Goal: Task Accomplishment & Management: Use online tool/utility

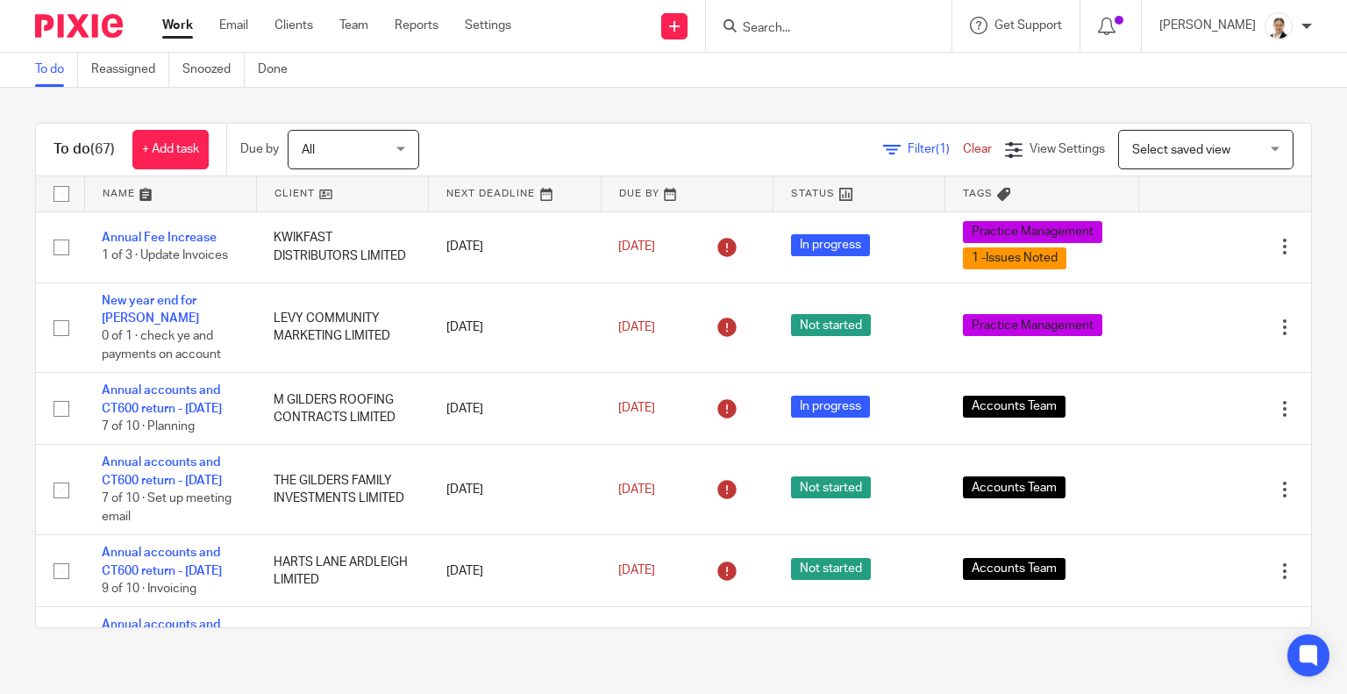
click at [788, 18] on form at bounding box center [834, 26] width 187 height 22
click at [807, 27] on input "Search" at bounding box center [820, 29] width 158 height 16
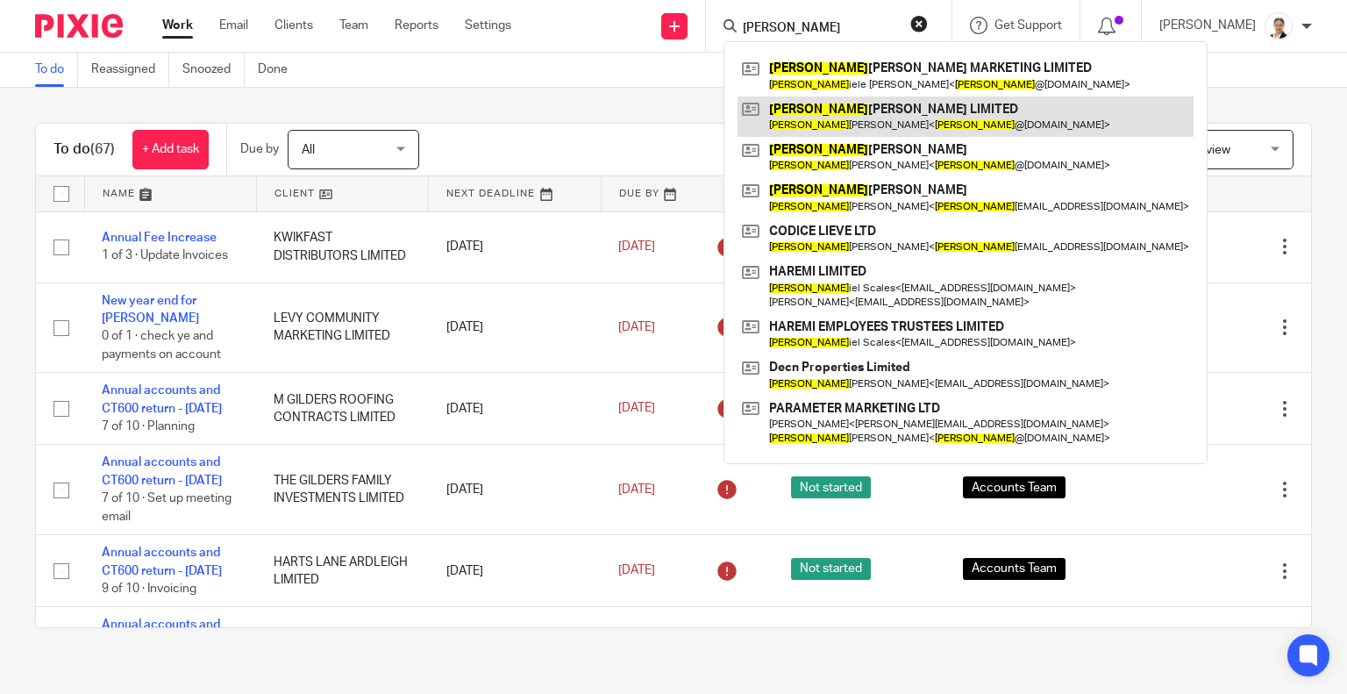
type input "dan"
click at [860, 117] on link at bounding box center [966, 116] width 456 height 40
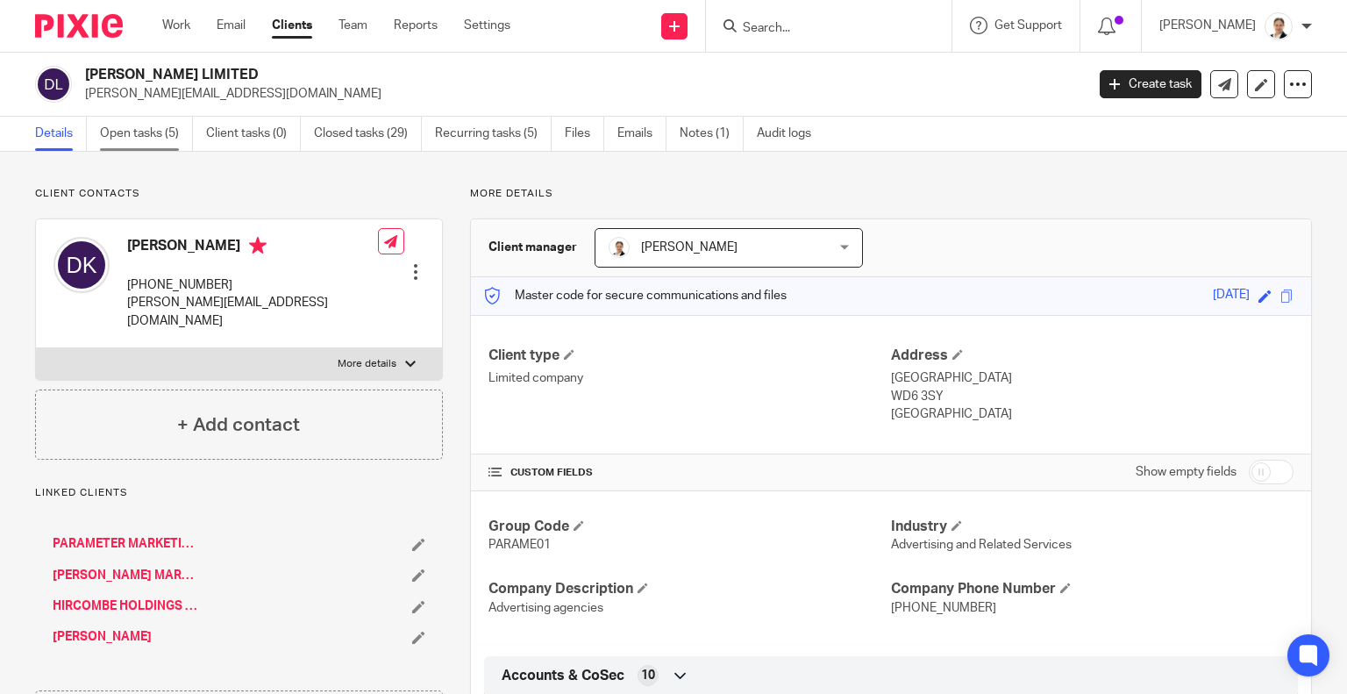
click at [151, 133] on link "Open tasks (5)" at bounding box center [146, 134] width 93 height 34
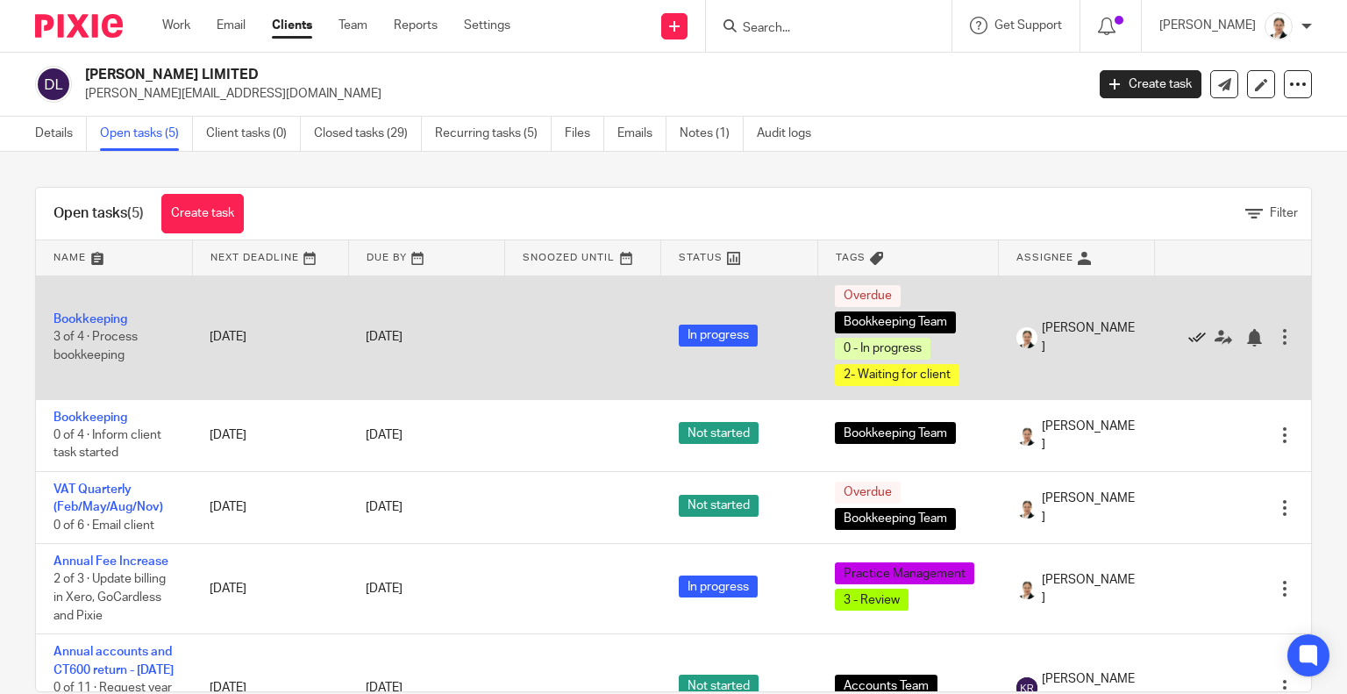
click at [1188, 338] on icon at bounding box center [1197, 338] width 18 height 18
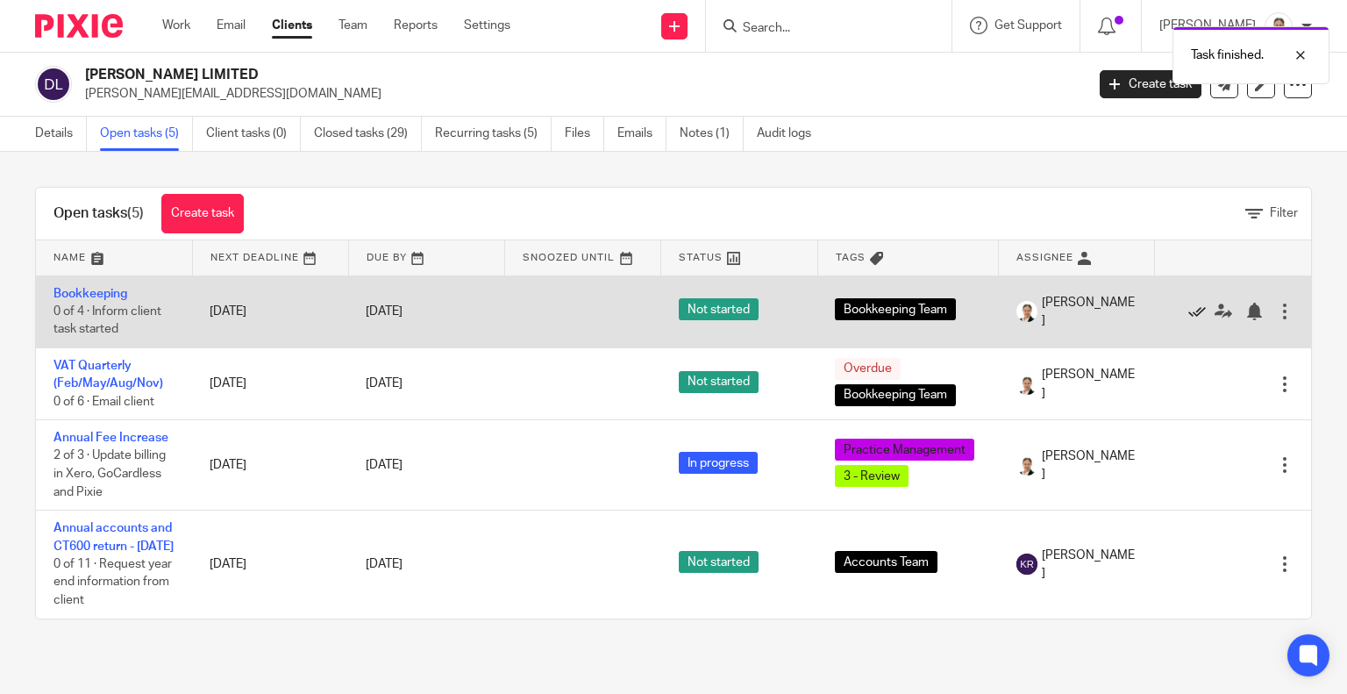
click at [1188, 310] on icon at bounding box center [1197, 312] width 18 height 18
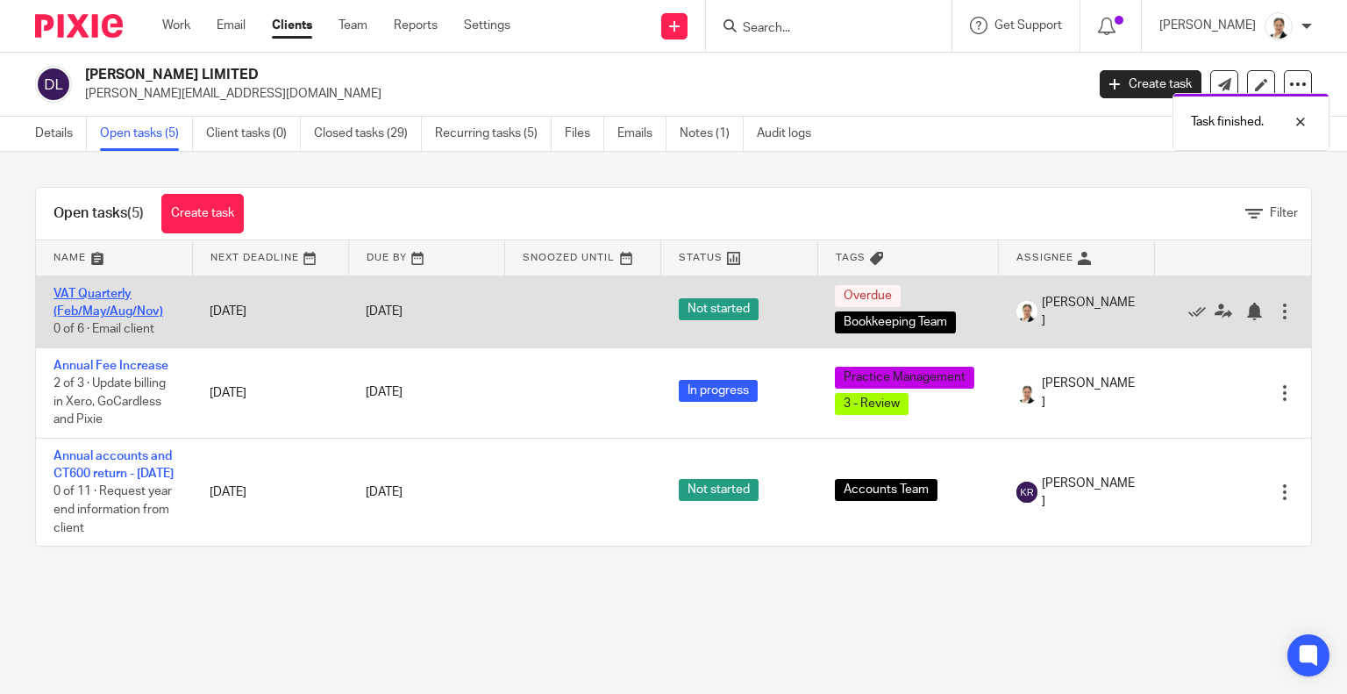
click at [72, 297] on link "VAT Quarterly (Feb/May/Aug/Nov)" at bounding box center [108, 303] width 110 height 30
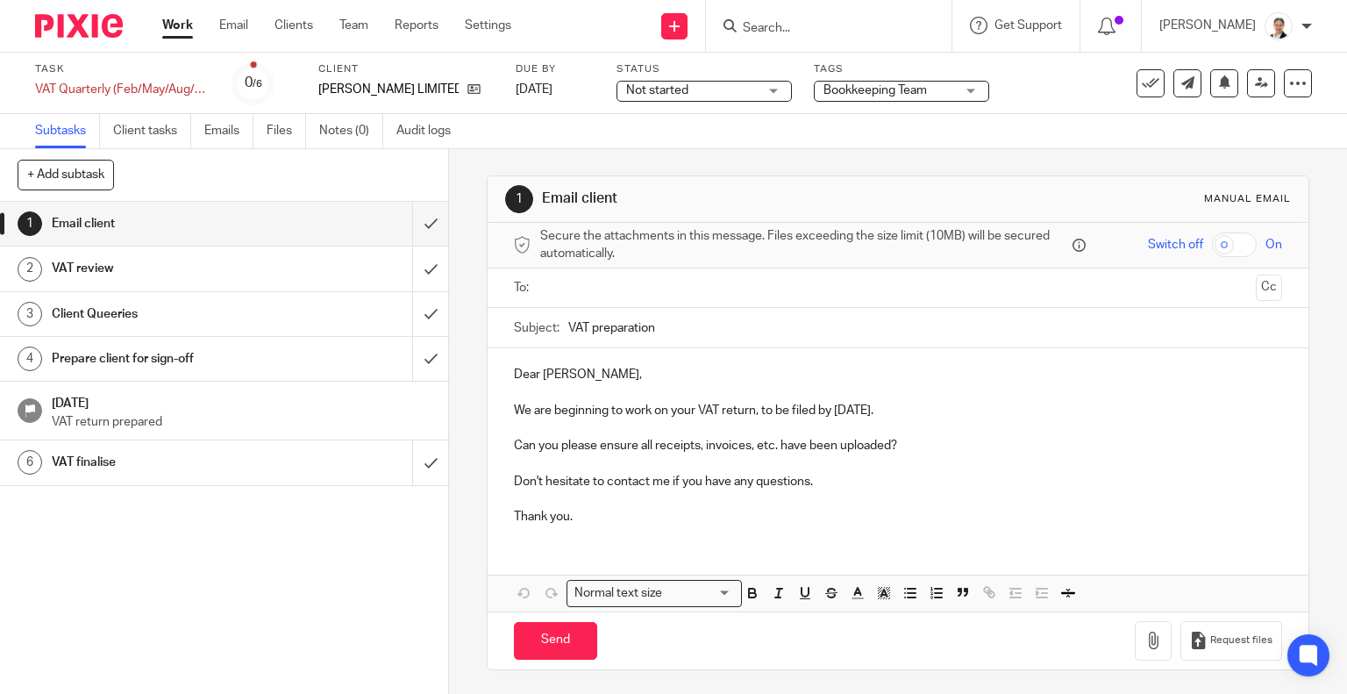
drag, startPoint x: 561, startPoint y: 329, endPoint x: 719, endPoint y: 329, distance: 157.9
click at [719, 329] on input "VAT preparation" at bounding box center [925, 327] width 715 height 39
paste input "QE 31 05 2025 - information request"
click at [635, 327] on input "VAT QE 31 05 2025 - information request" at bounding box center [925, 327] width 715 height 39
type input "VAT QE 31 08 2025 - information request"
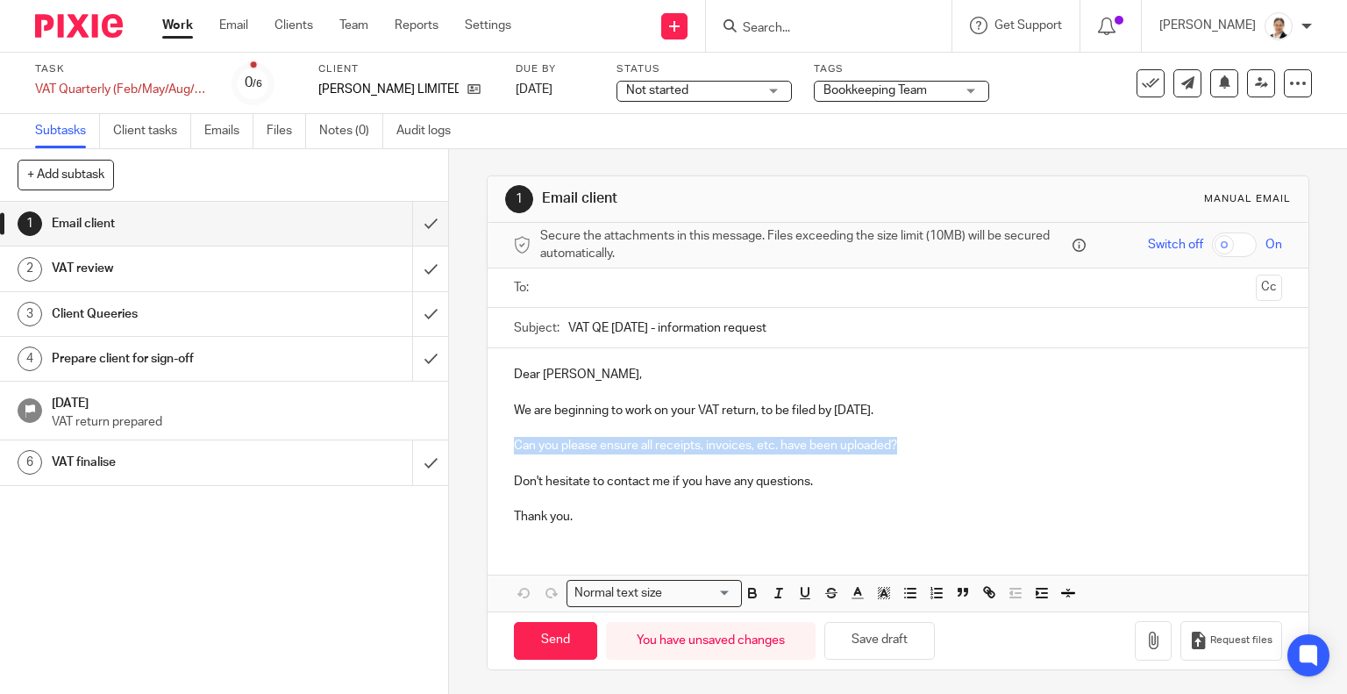
drag, startPoint x: 509, startPoint y: 445, endPoint x: 944, endPoint y: 452, distance: 435.0
click at [944, 452] on p "Can you please ensure all receipts, invoices, etc. have been uploaded?" at bounding box center [898, 446] width 769 height 18
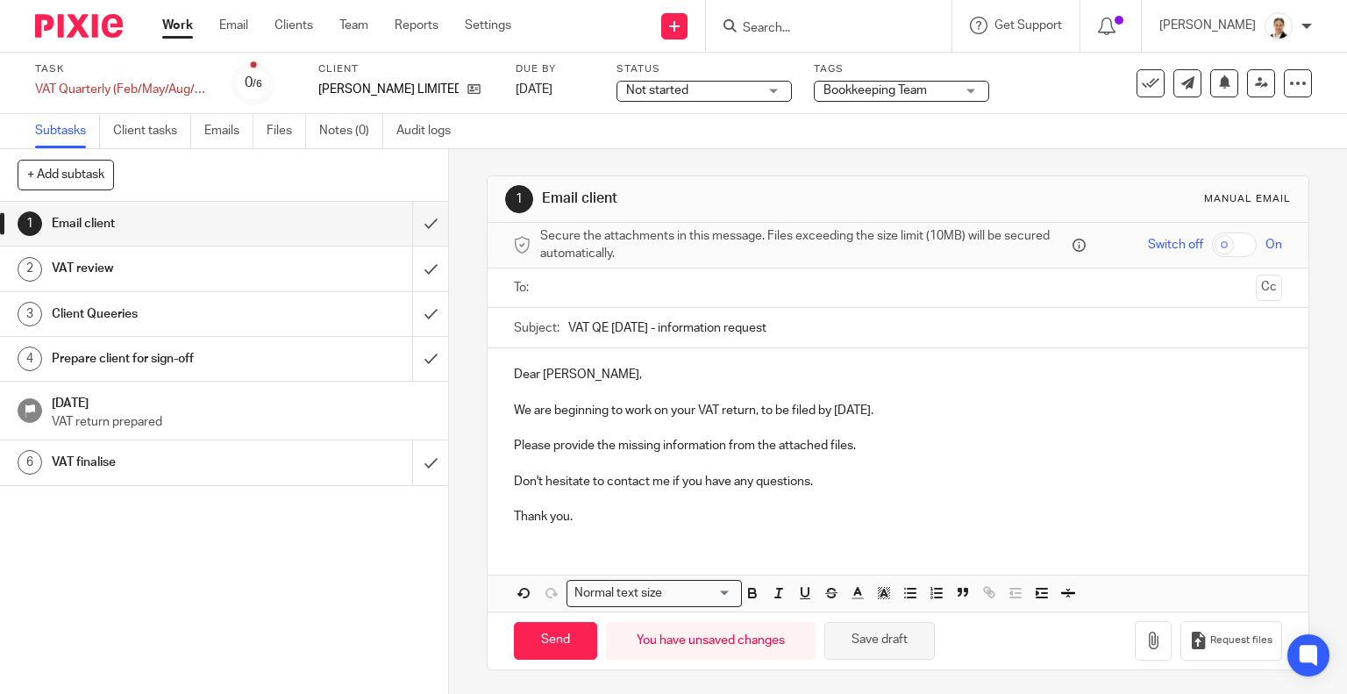
click at [898, 641] on button "Save draft" at bounding box center [879, 641] width 110 height 38
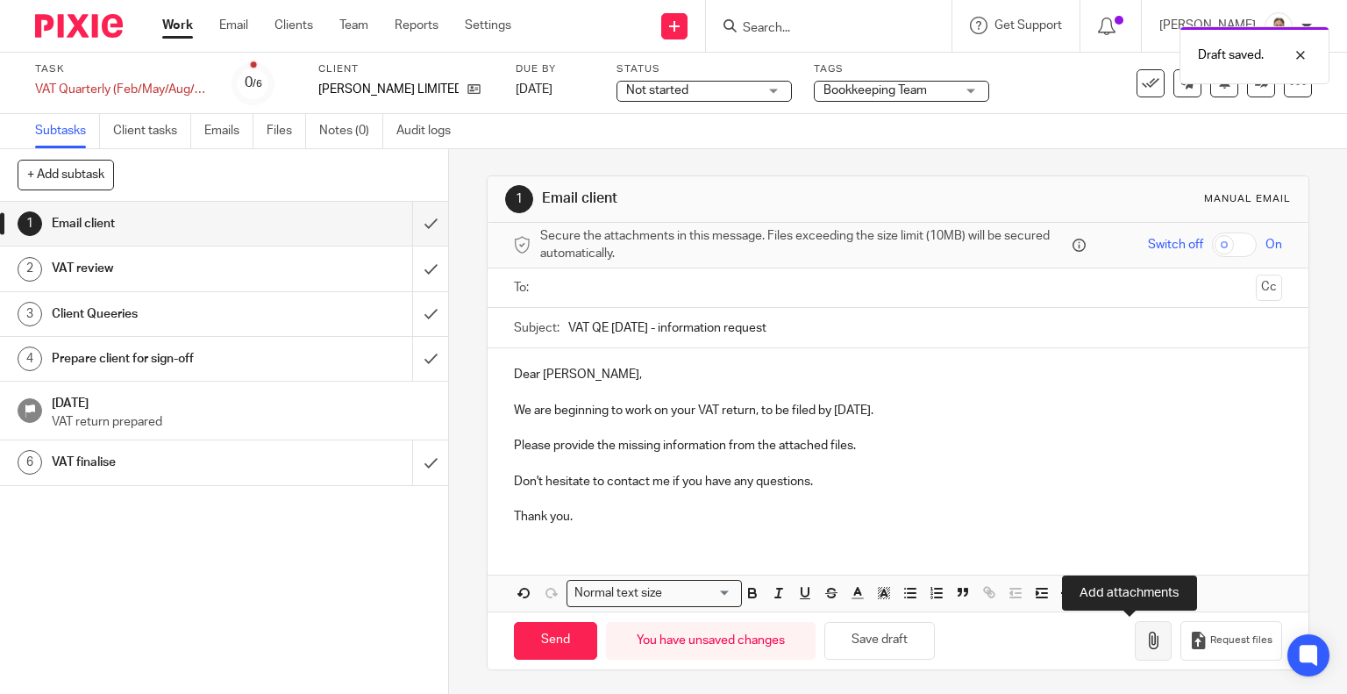
click at [1144, 639] on icon "button" at bounding box center [1153, 640] width 18 height 18
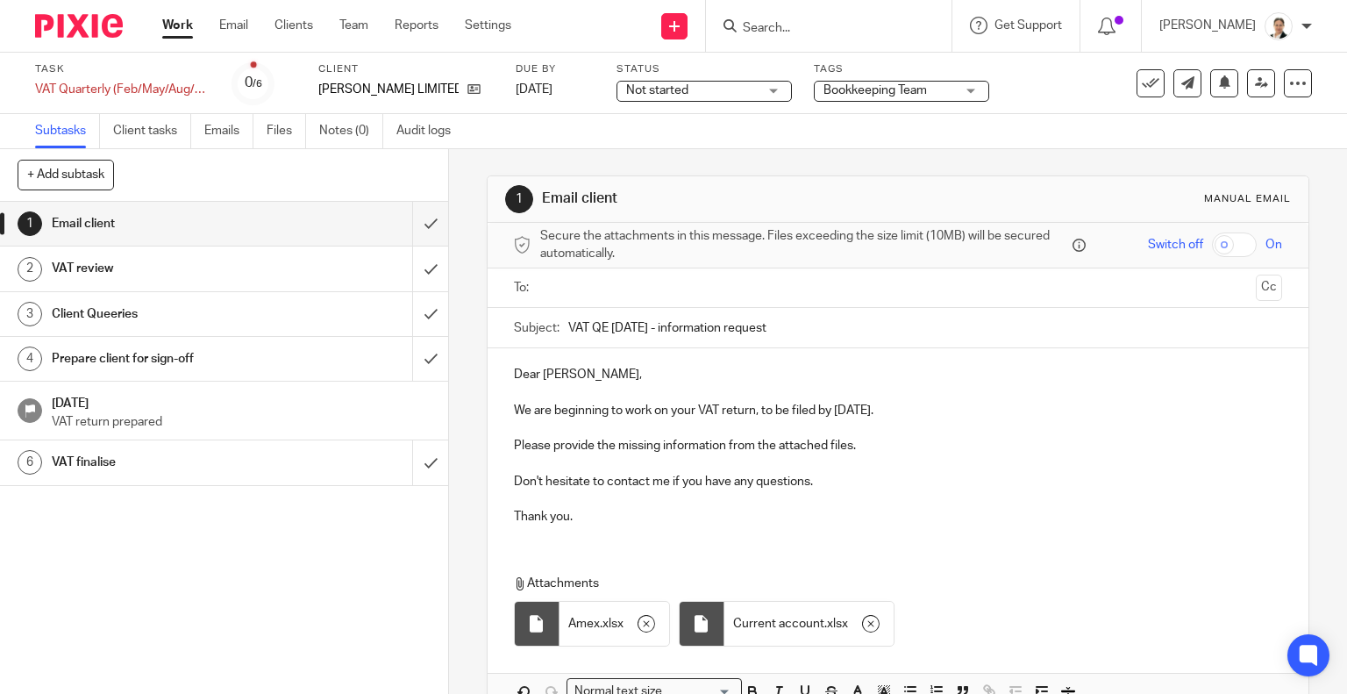
click at [551, 297] on ul at bounding box center [899, 288] width 715 height 29
click at [572, 296] on input "text" at bounding box center [897, 288] width 702 height 20
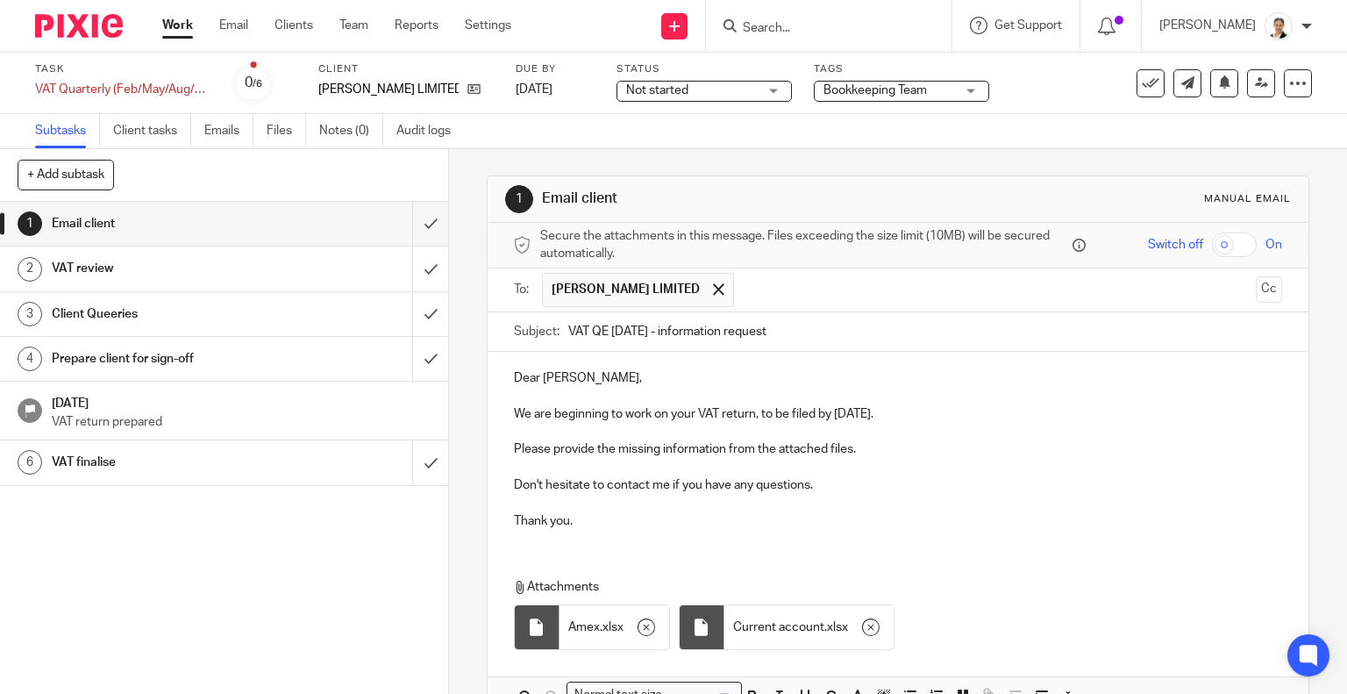
click at [743, 287] on input "text" at bounding box center [996, 290] width 506 height 34
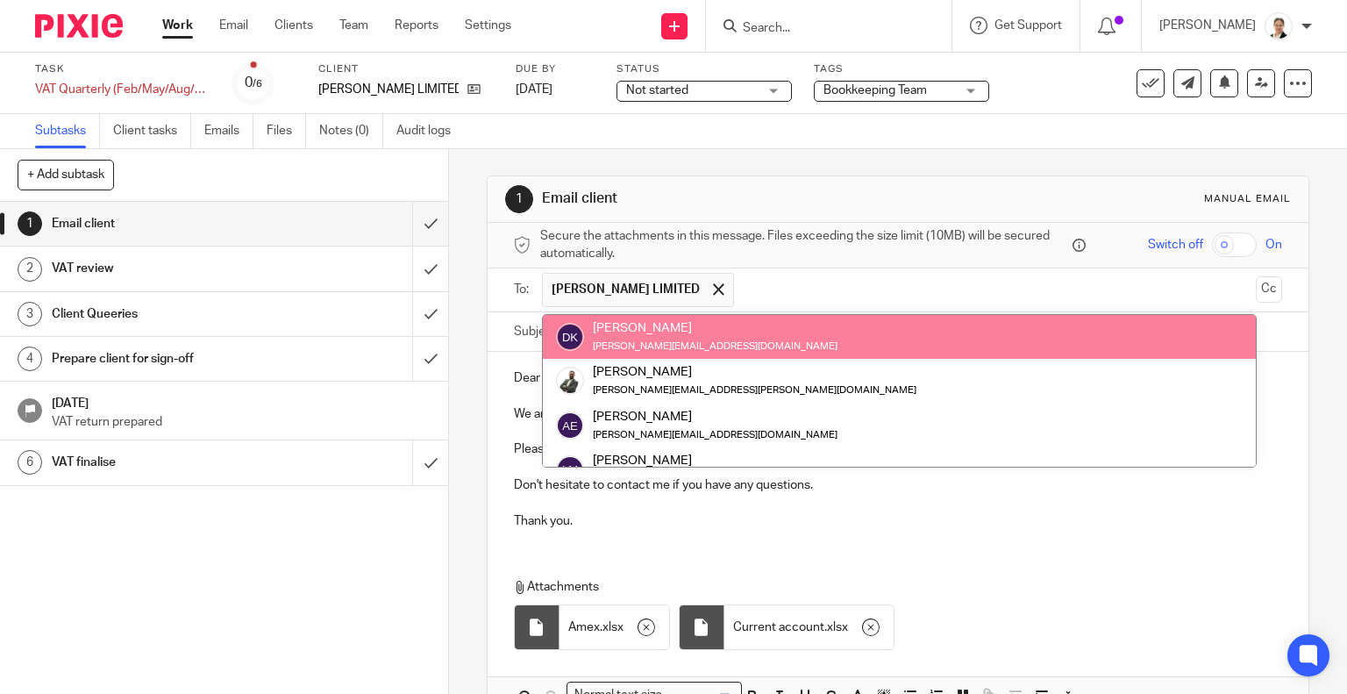
paste input "bookings@djdankraines.co.uk"
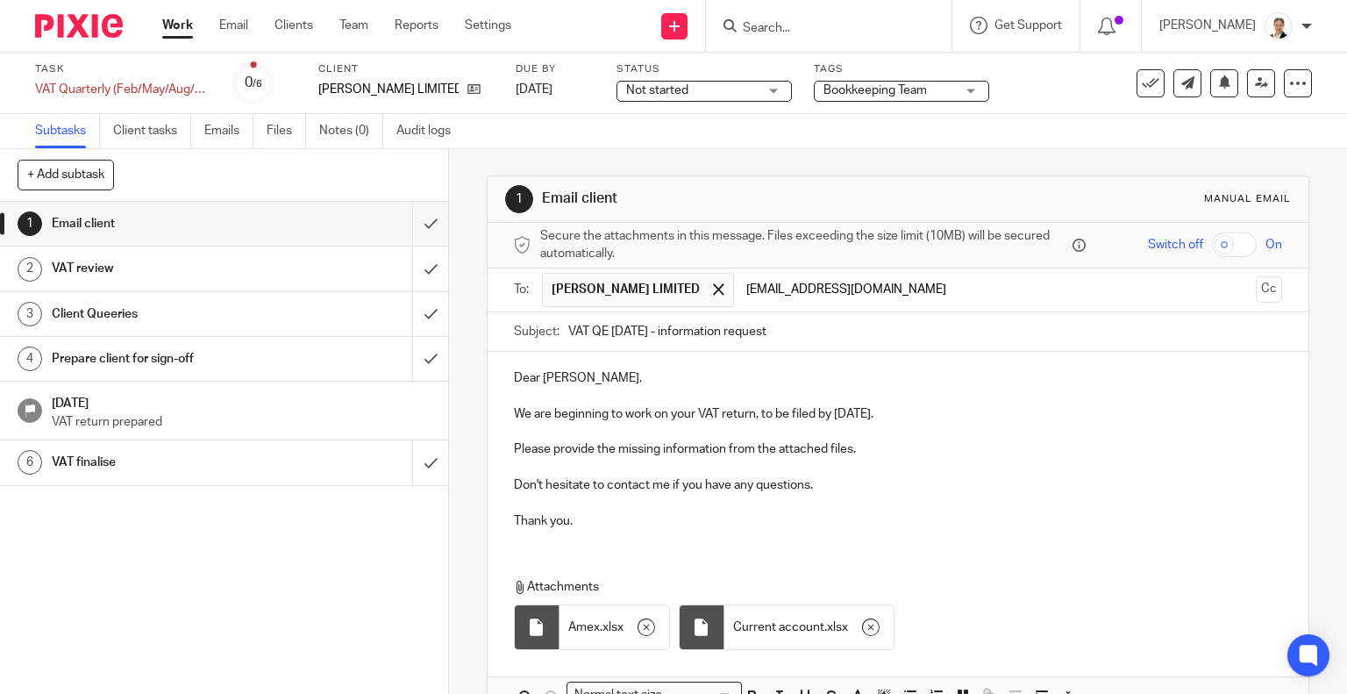
type input "bookings@djdankraines.co.uk"
click at [979, 462] on p at bounding box center [898, 468] width 769 height 18
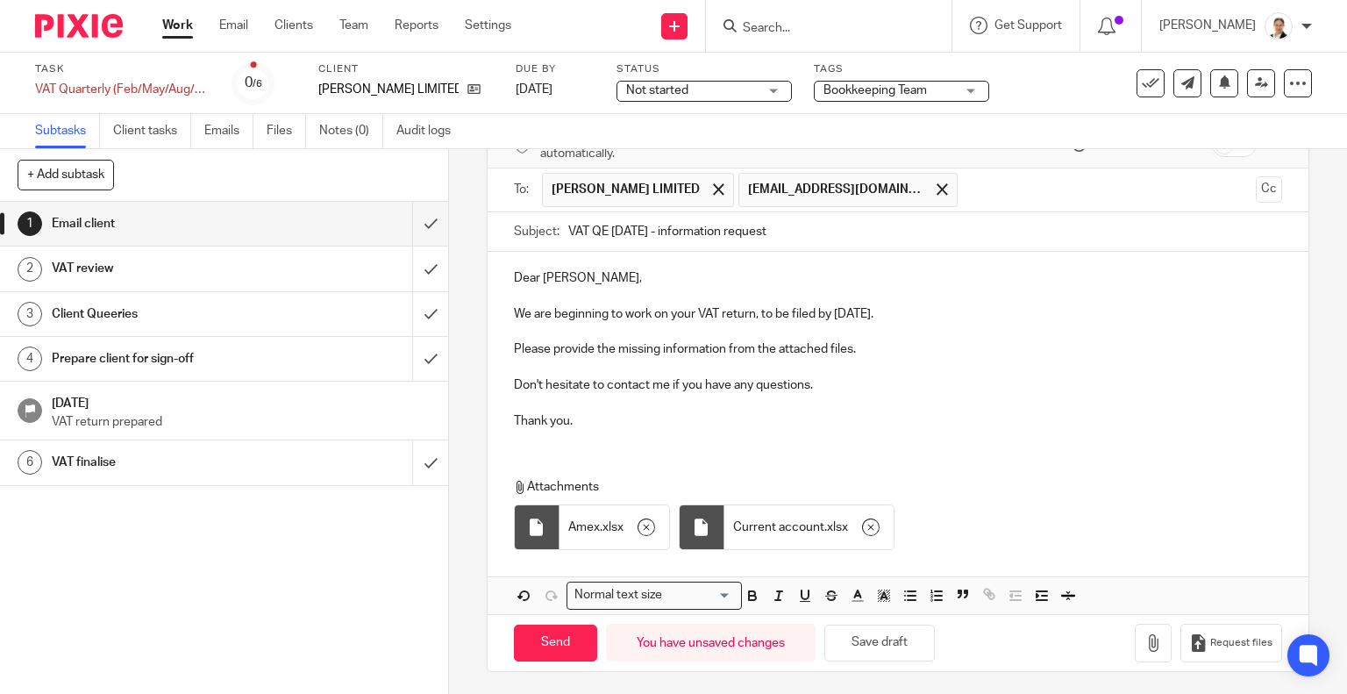
scroll to position [102, 0]
click at [884, 641] on button "Save draft" at bounding box center [879, 642] width 110 height 38
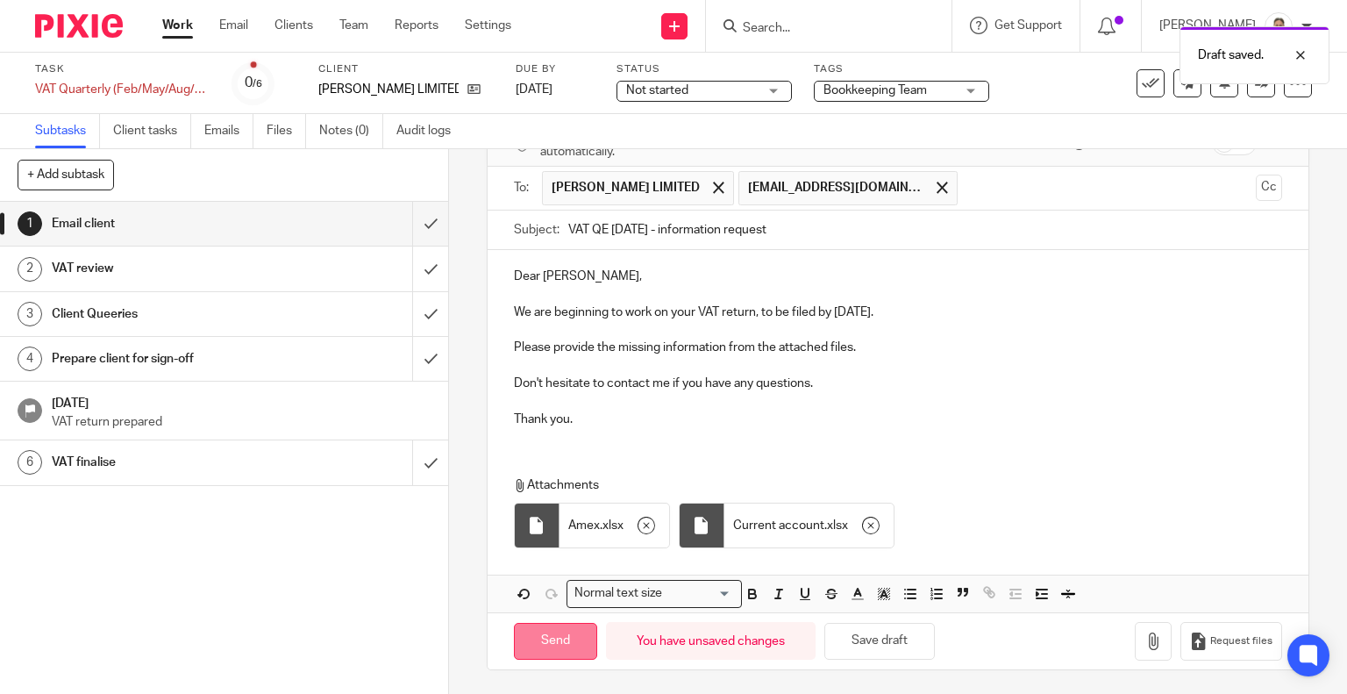
click at [550, 643] on input "Send" at bounding box center [555, 642] width 83 height 38
type input "Sent"
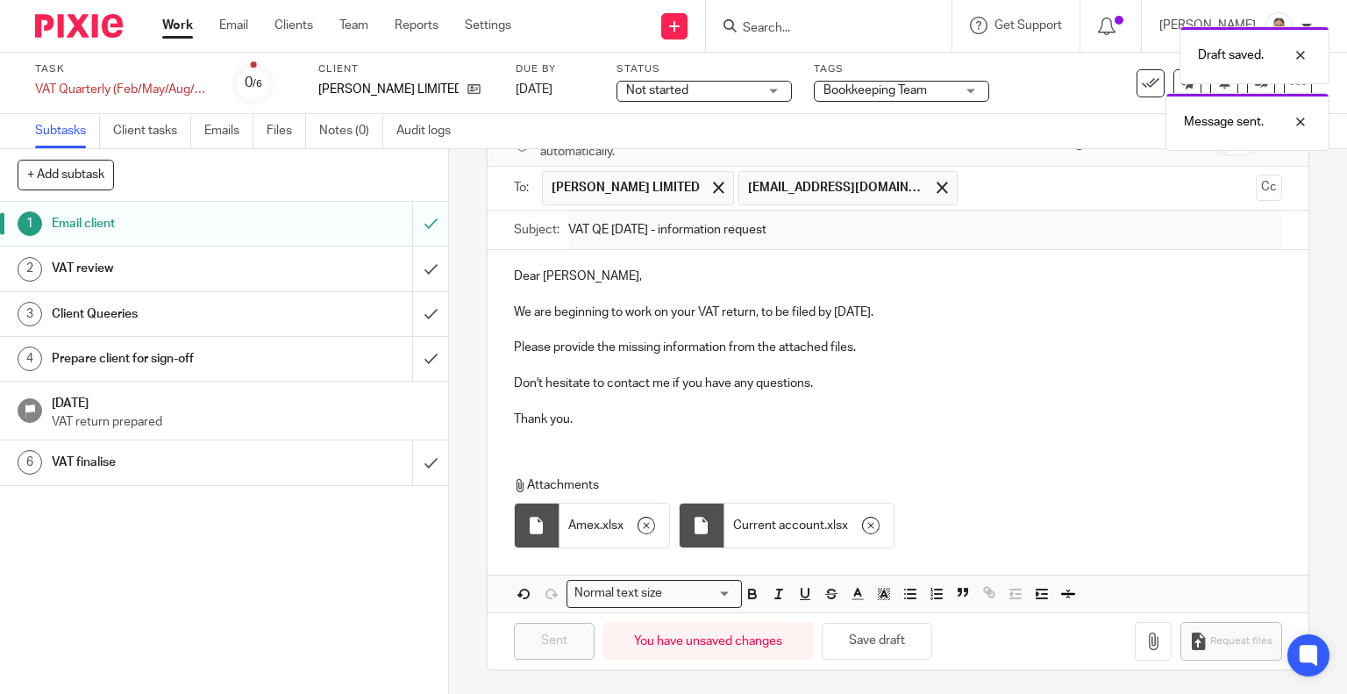
click at [225, 305] on h1 "Client Queeries" at bounding box center [166, 314] width 229 height 26
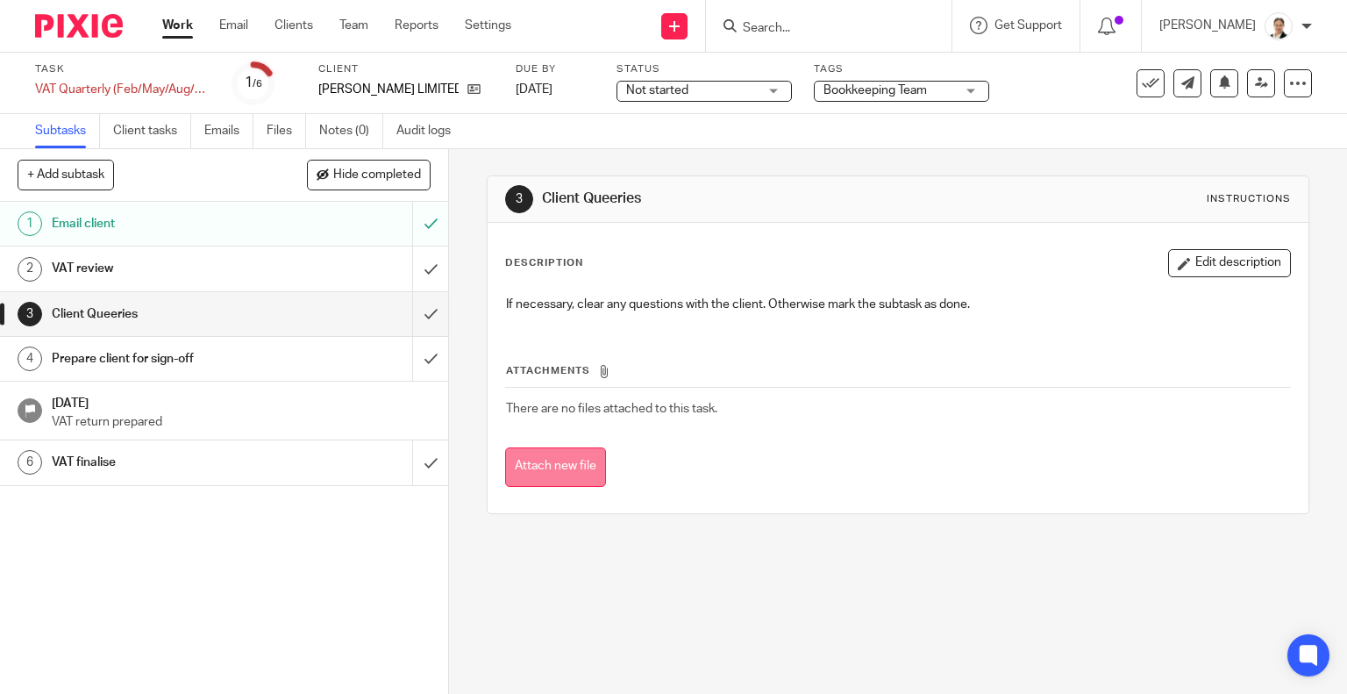
click at [560, 473] on button "Attach new file" at bounding box center [555, 466] width 101 height 39
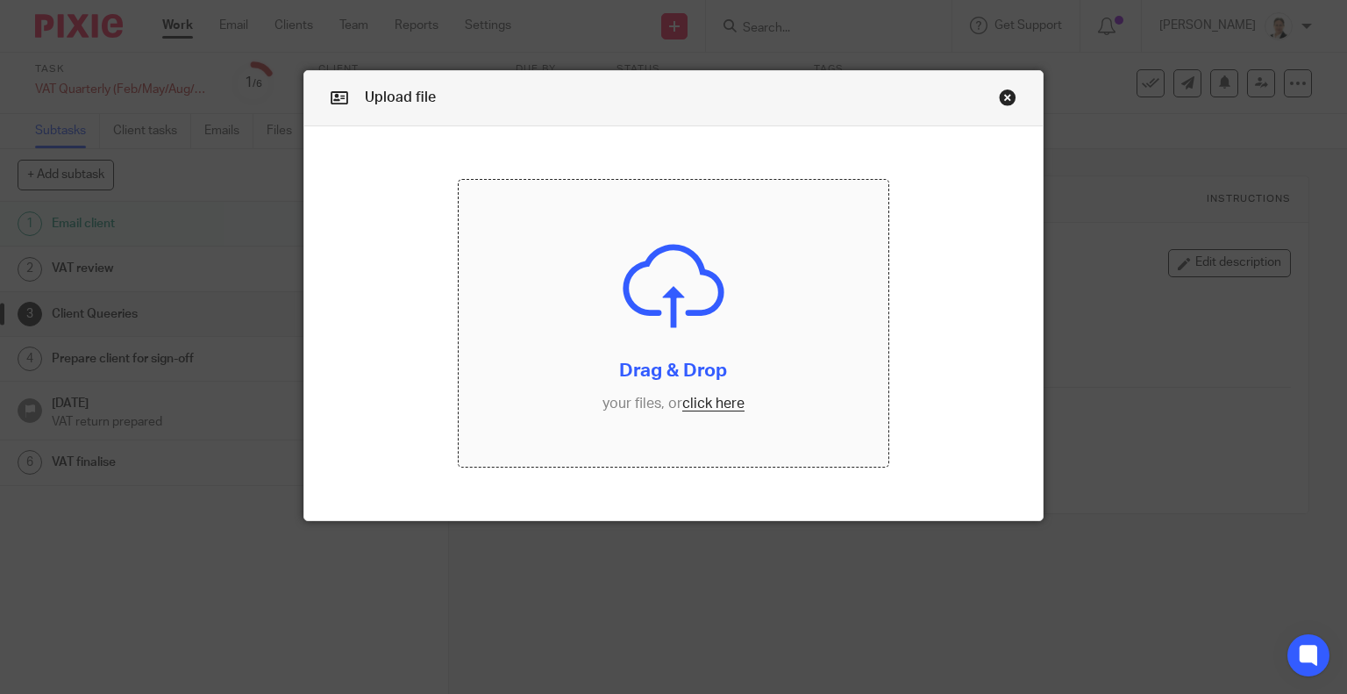
click at [720, 406] on input "file" at bounding box center [674, 323] width 430 height 287
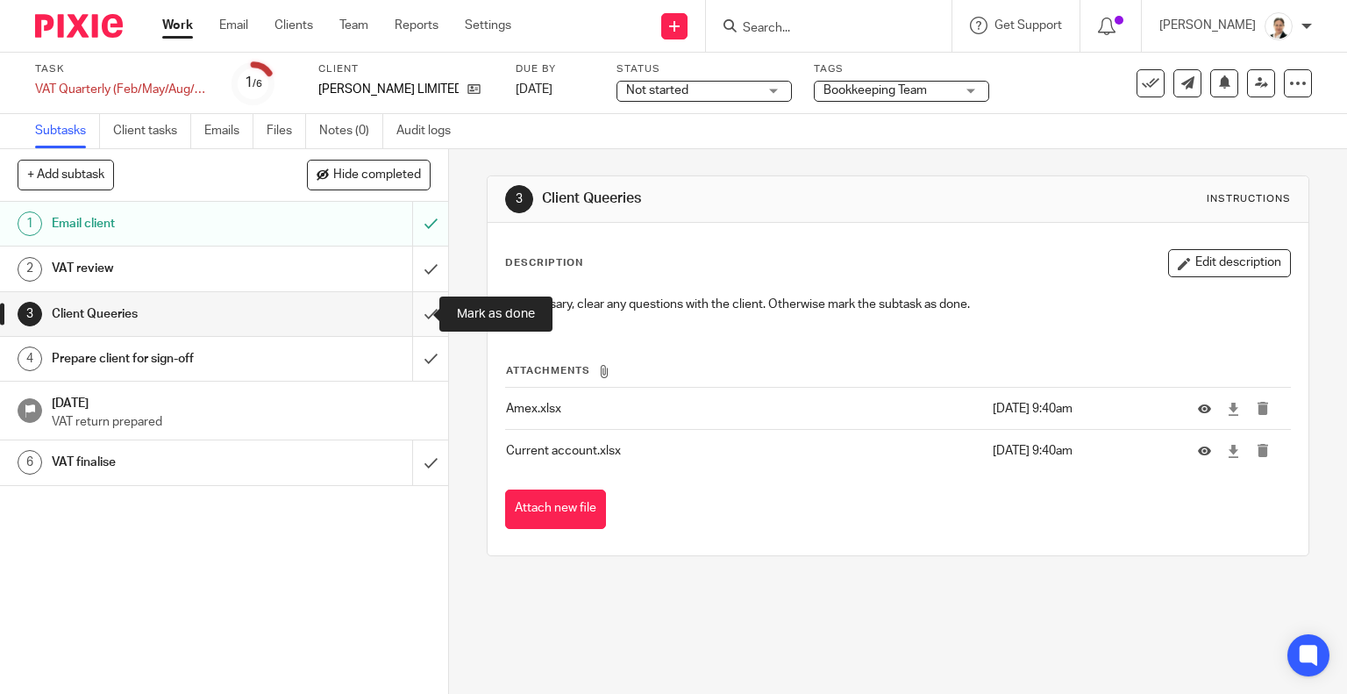
click at [415, 310] on input "submit" at bounding box center [224, 314] width 448 height 44
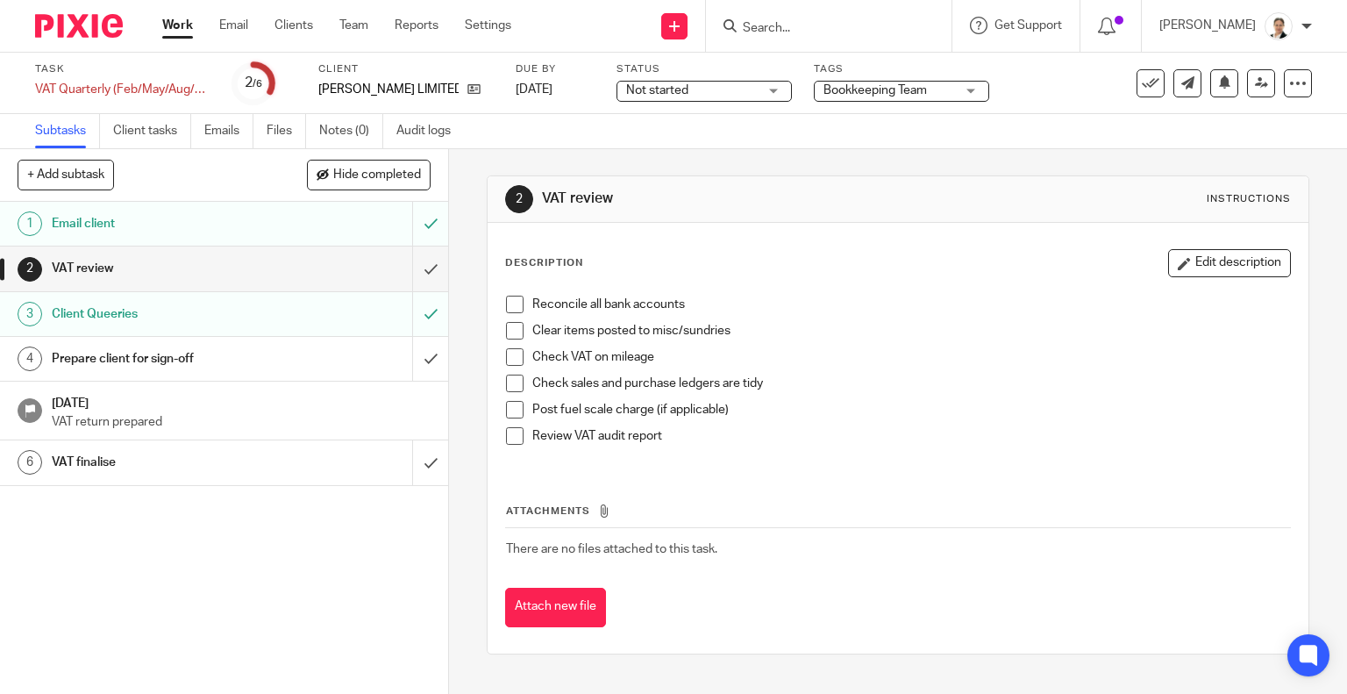
click at [168, 30] on link "Work" at bounding box center [177, 26] width 31 height 18
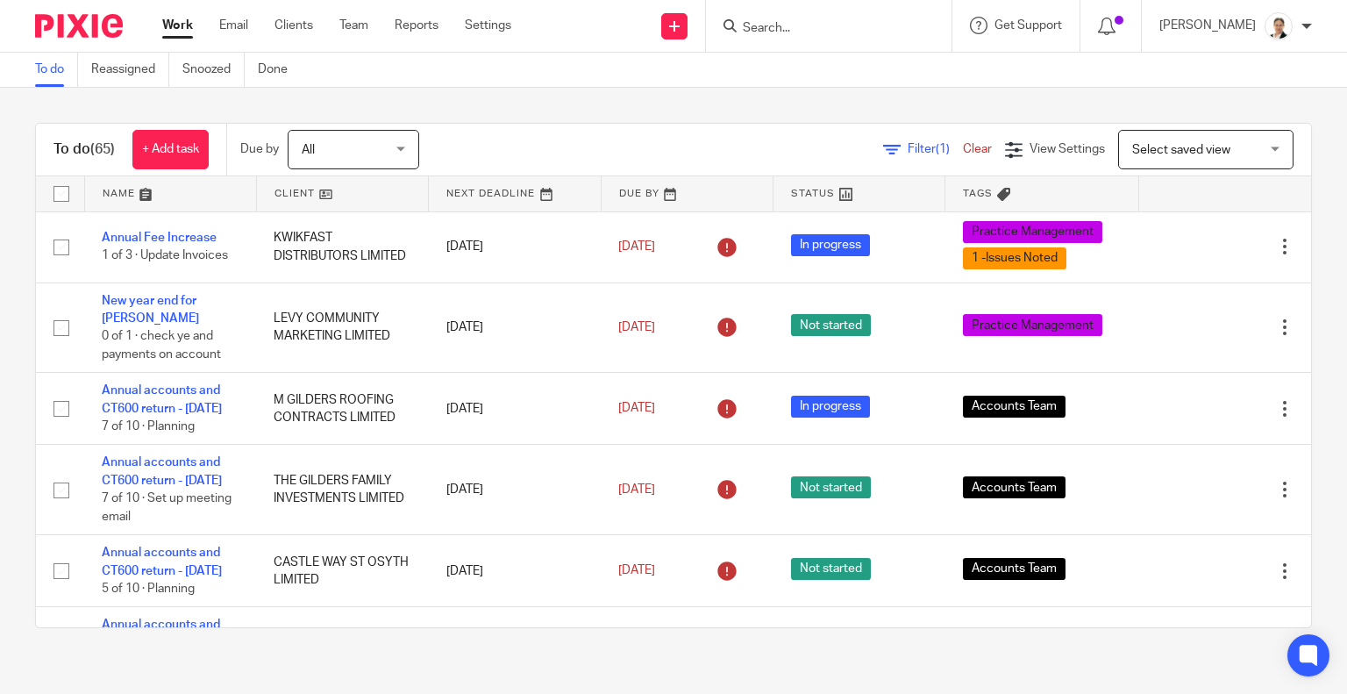
click at [908, 145] on span "Filter (1)" at bounding box center [935, 149] width 55 height 12
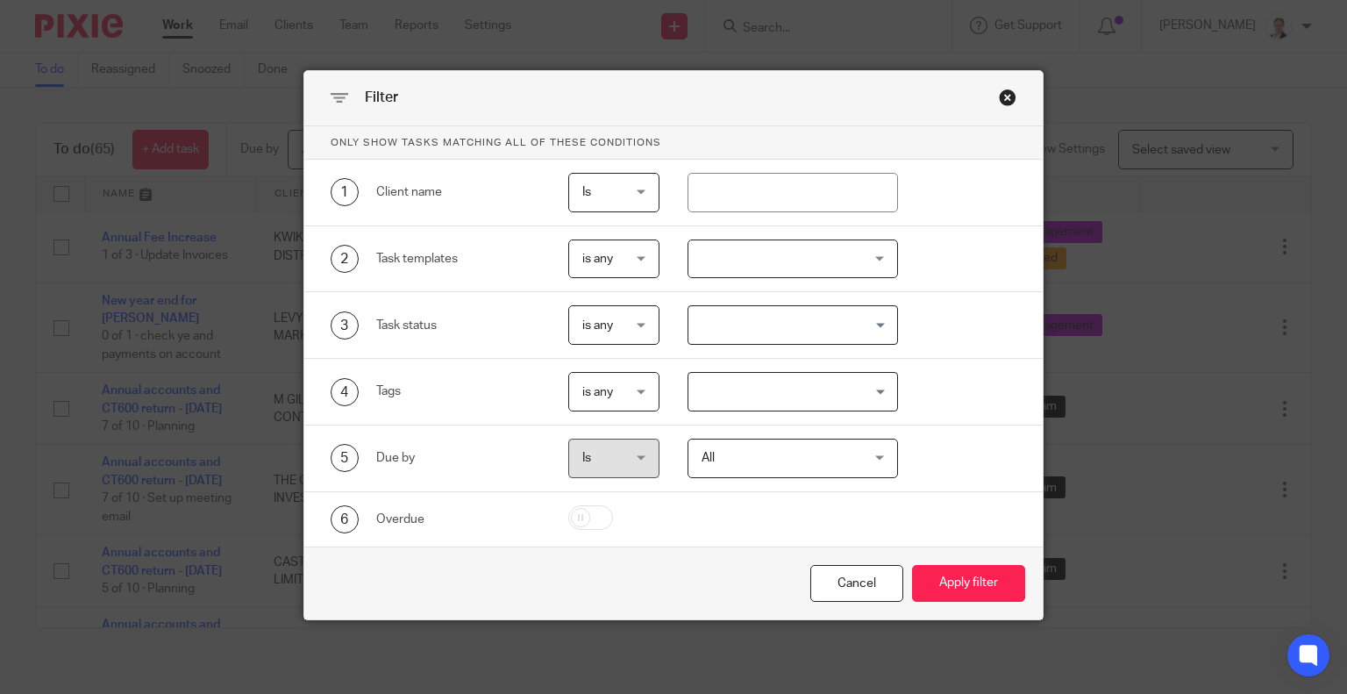
click at [744, 241] on div at bounding box center [793, 258] width 210 height 39
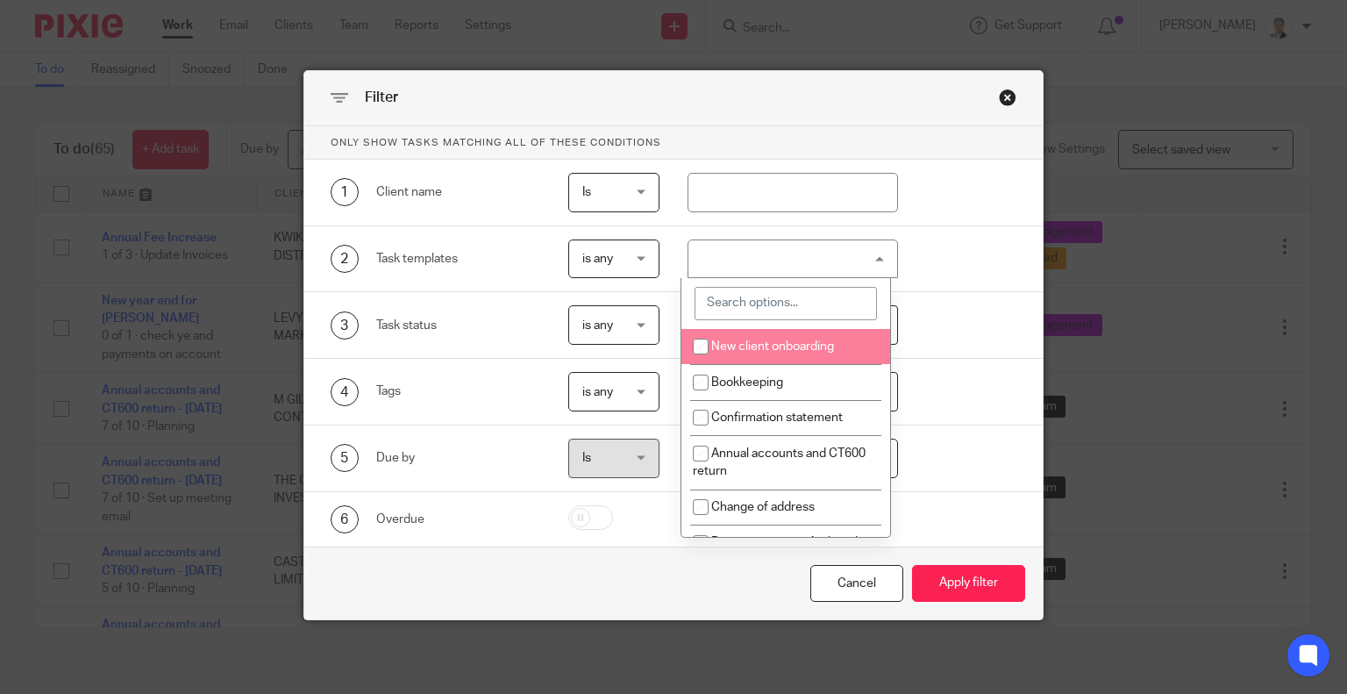
click at [731, 308] on input "search" at bounding box center [786, 303] width 182 height 33
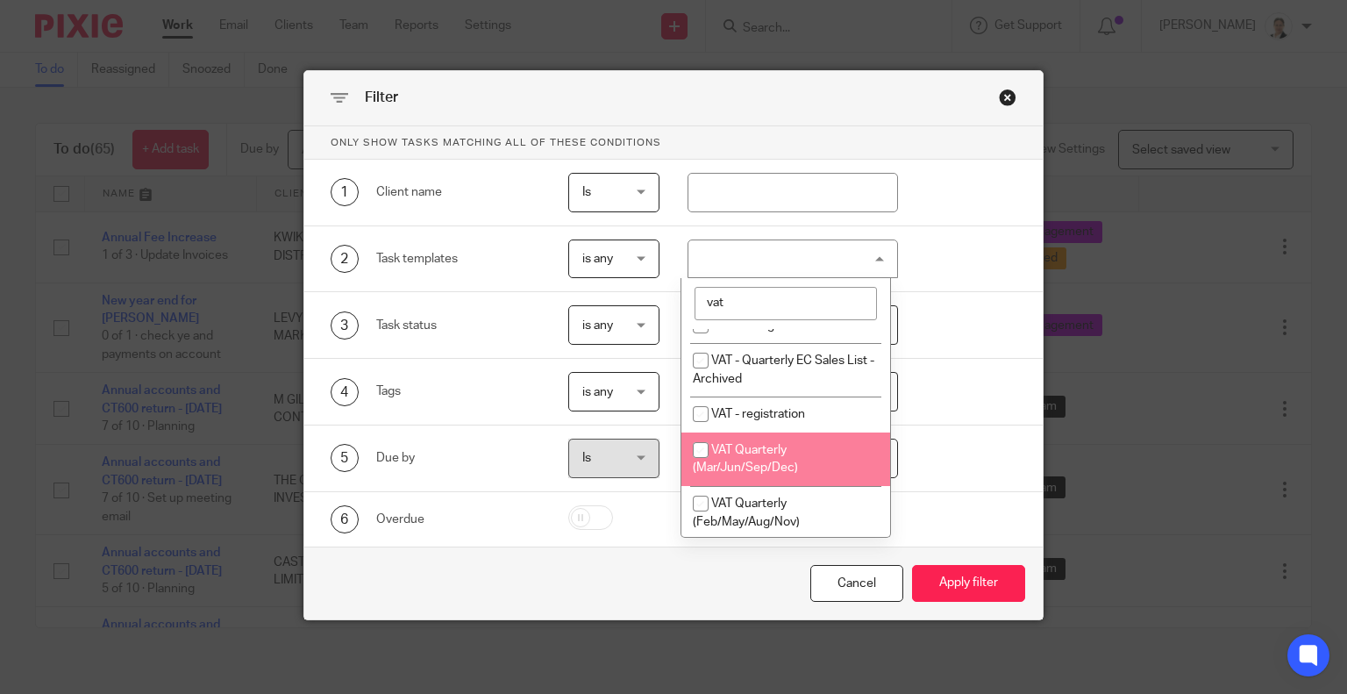
scroll to position [88, 0]
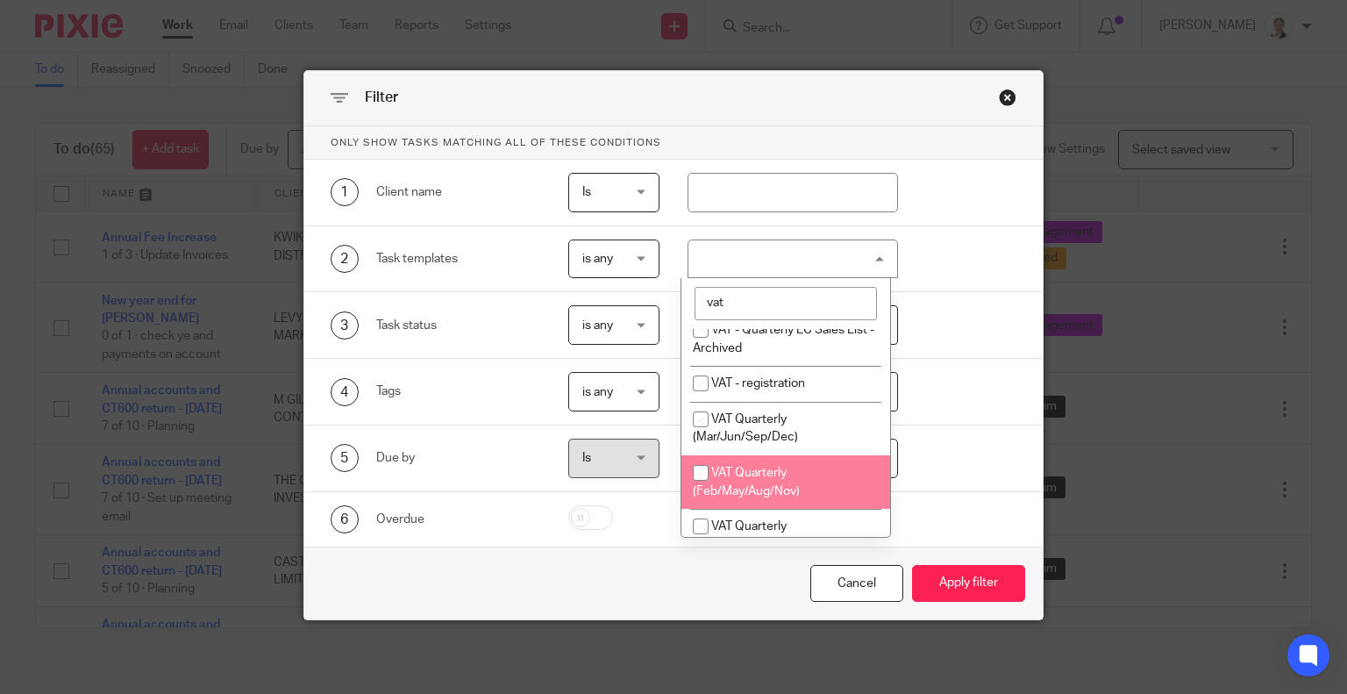
type input "vat"
click at [788, 474] on li "VAT Quarterly (Feb/May/Aug/Nov)" at bounding box center [785, 481] width 209 height 53
checkbox input "true"
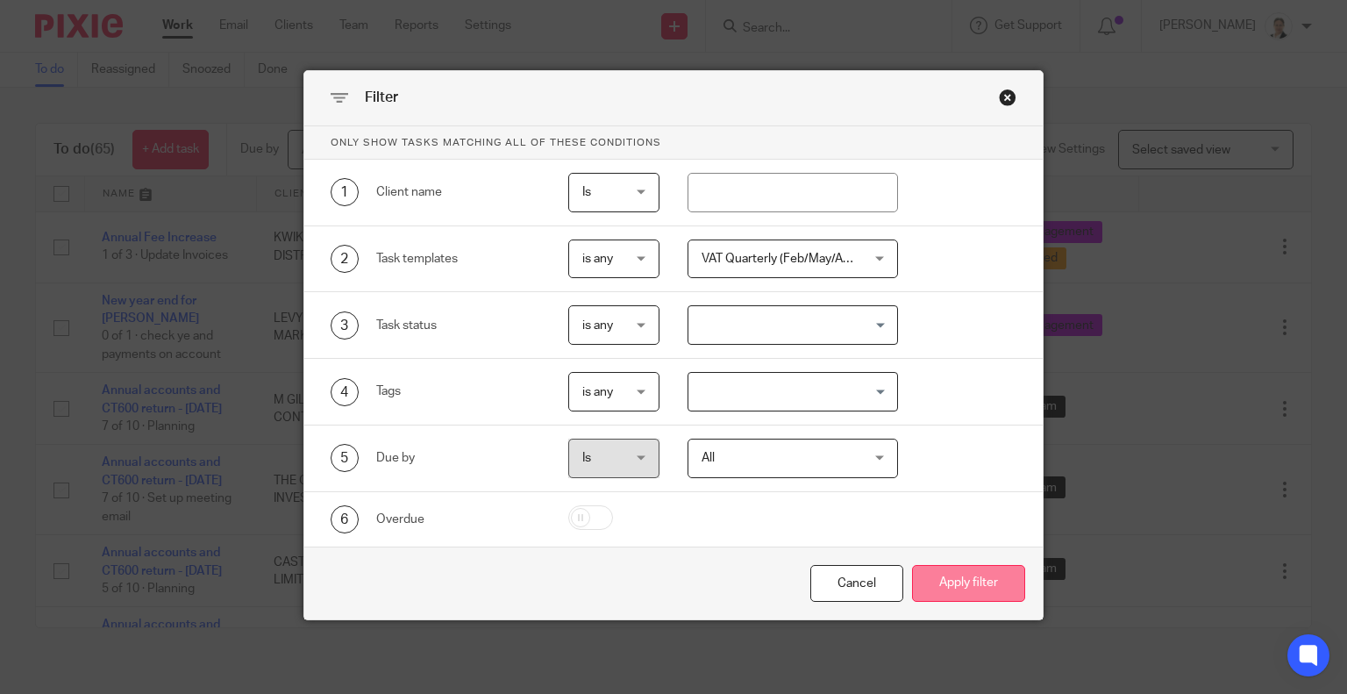
click at [995, 589] on button "Apply filter" at bounding box center [968, 584] width 113 height 38
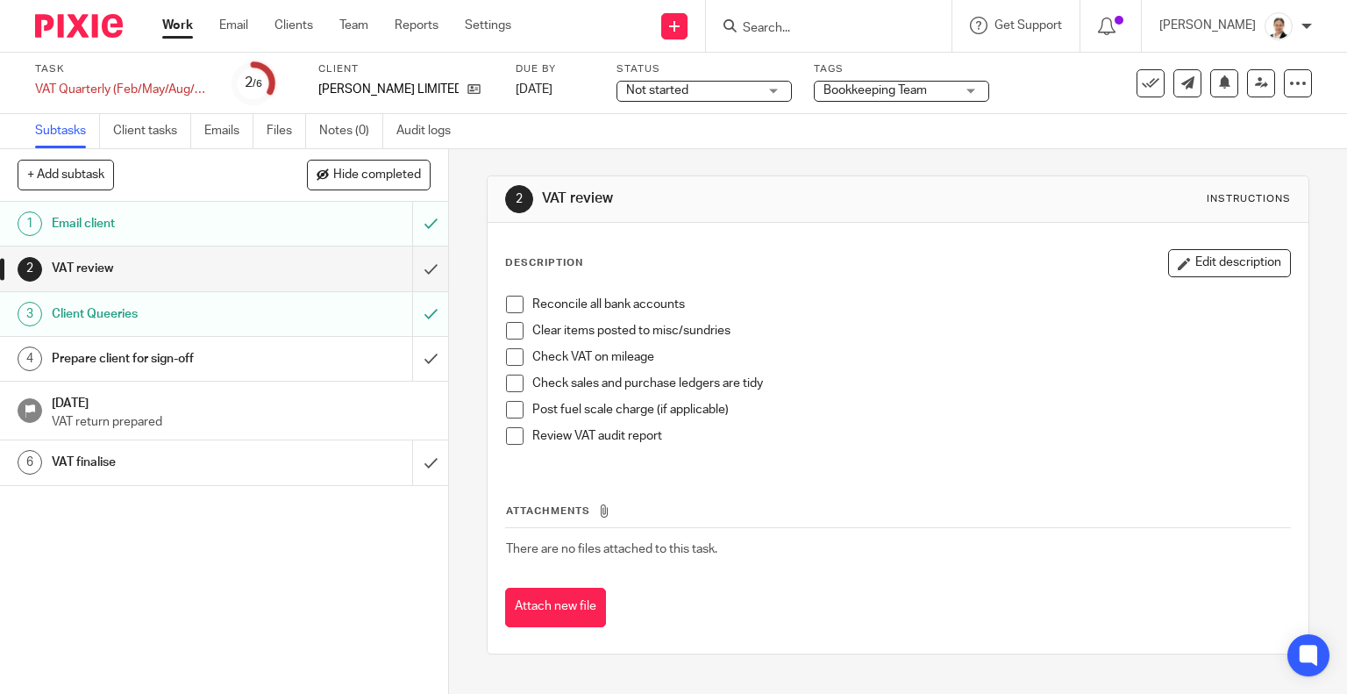
click at [934, 83] on span "Bookkeeping Team" at bounding box center [889, 91] width 132 height 18
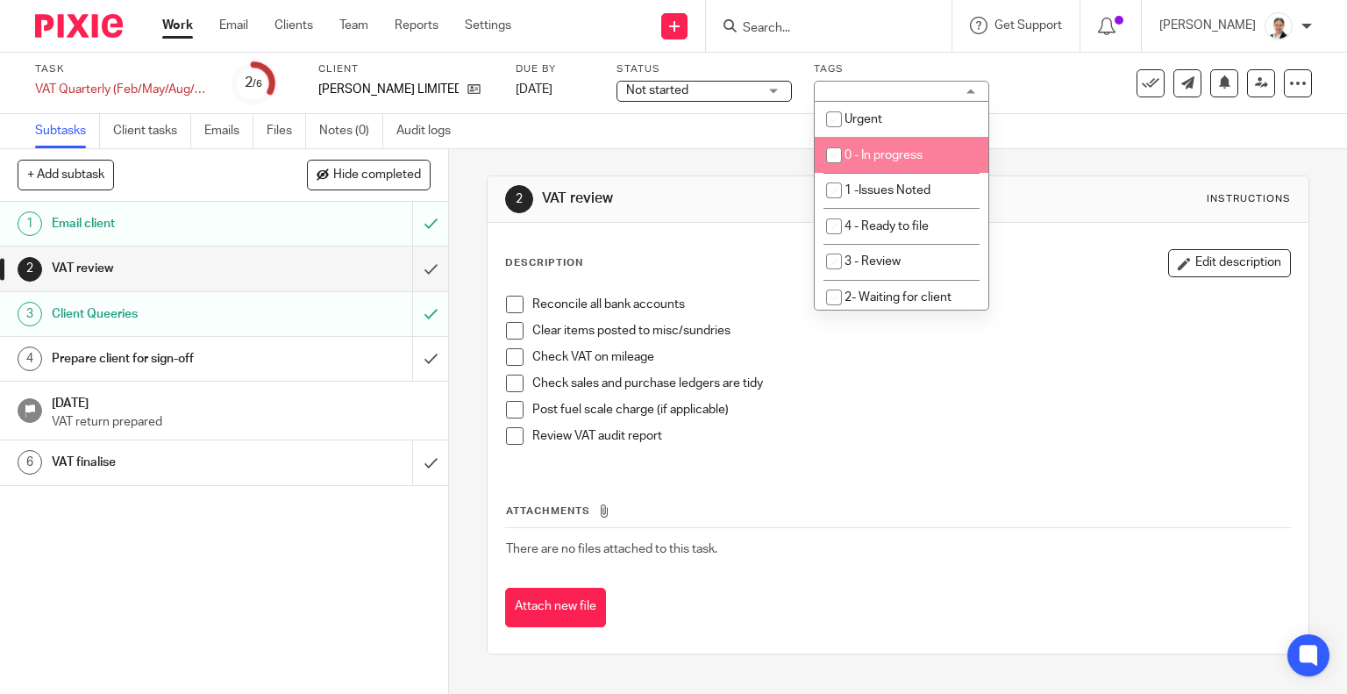
click at [898, 164] on li "0 - In progress" at bounding box center [902, 155] width 174 height 36
checkbox input "true"
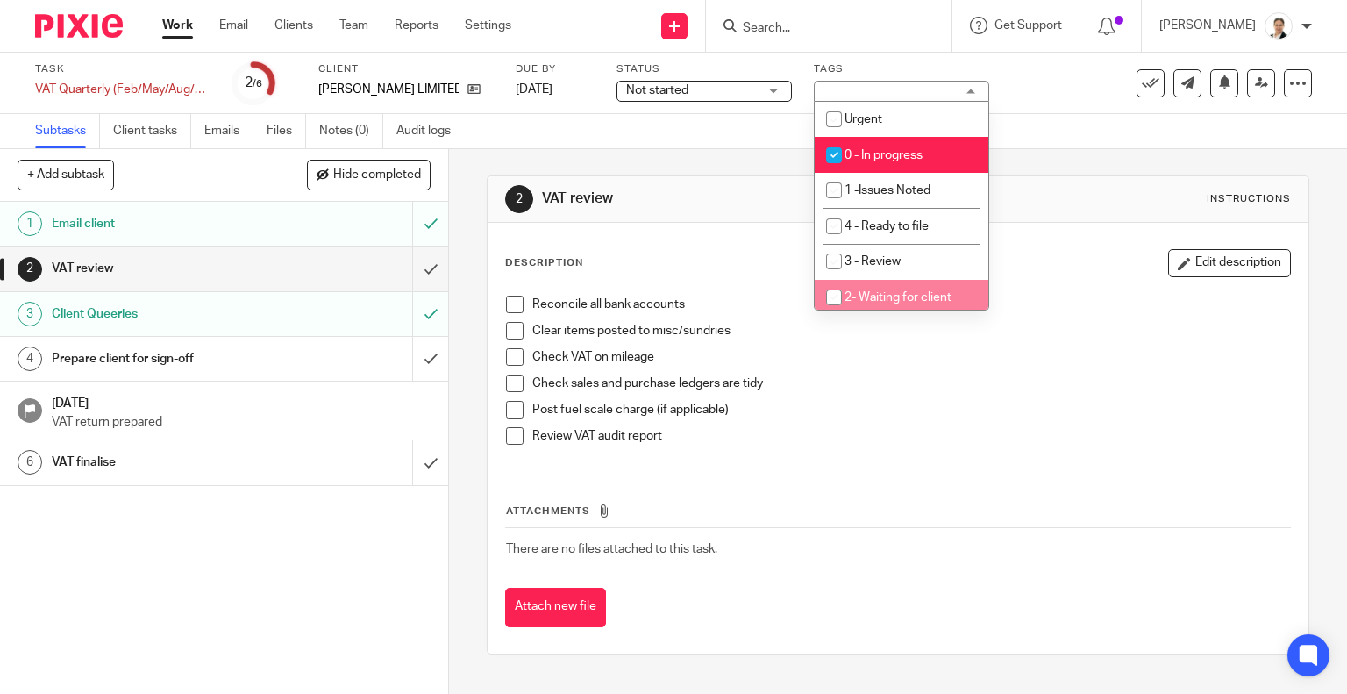
click at [909, 302] on span "2- Waiting for client" at bounding box center [898, 297] width 107 height 12
checkbox input "true"
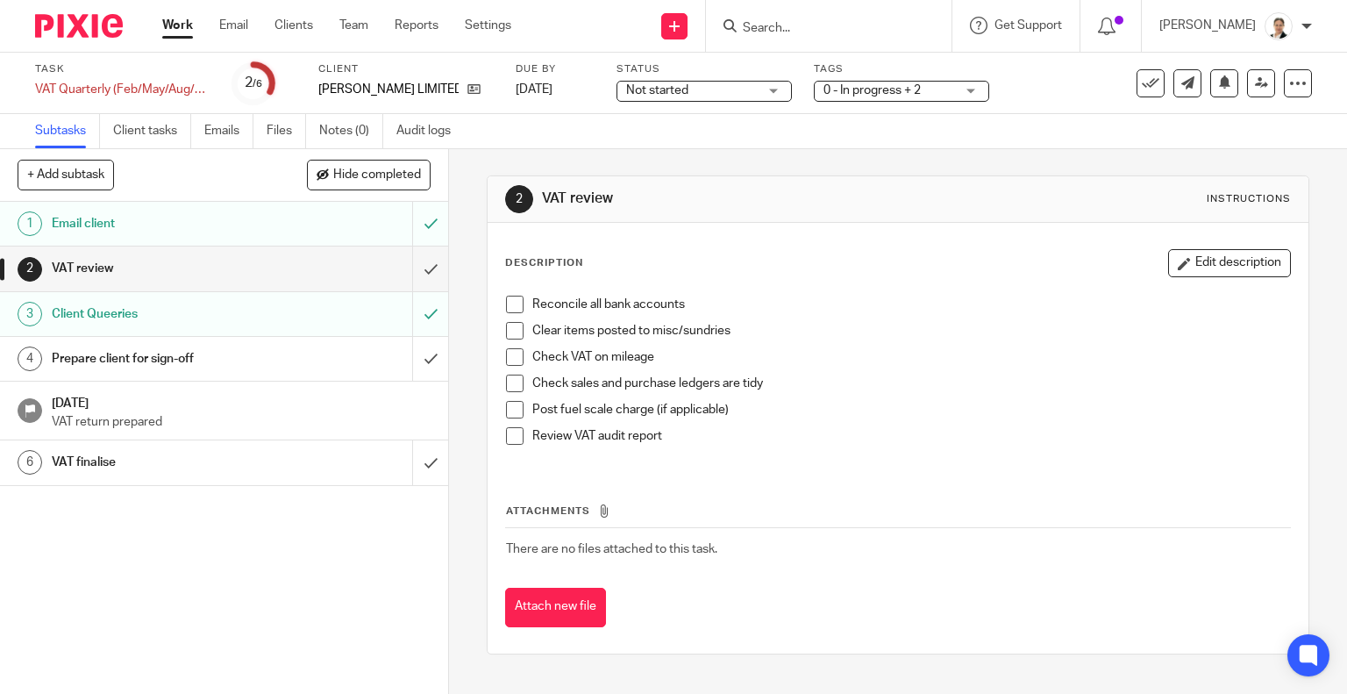
click at [731, 89] on span "Not started" at bounding box center [692, 91] width 132 height 18
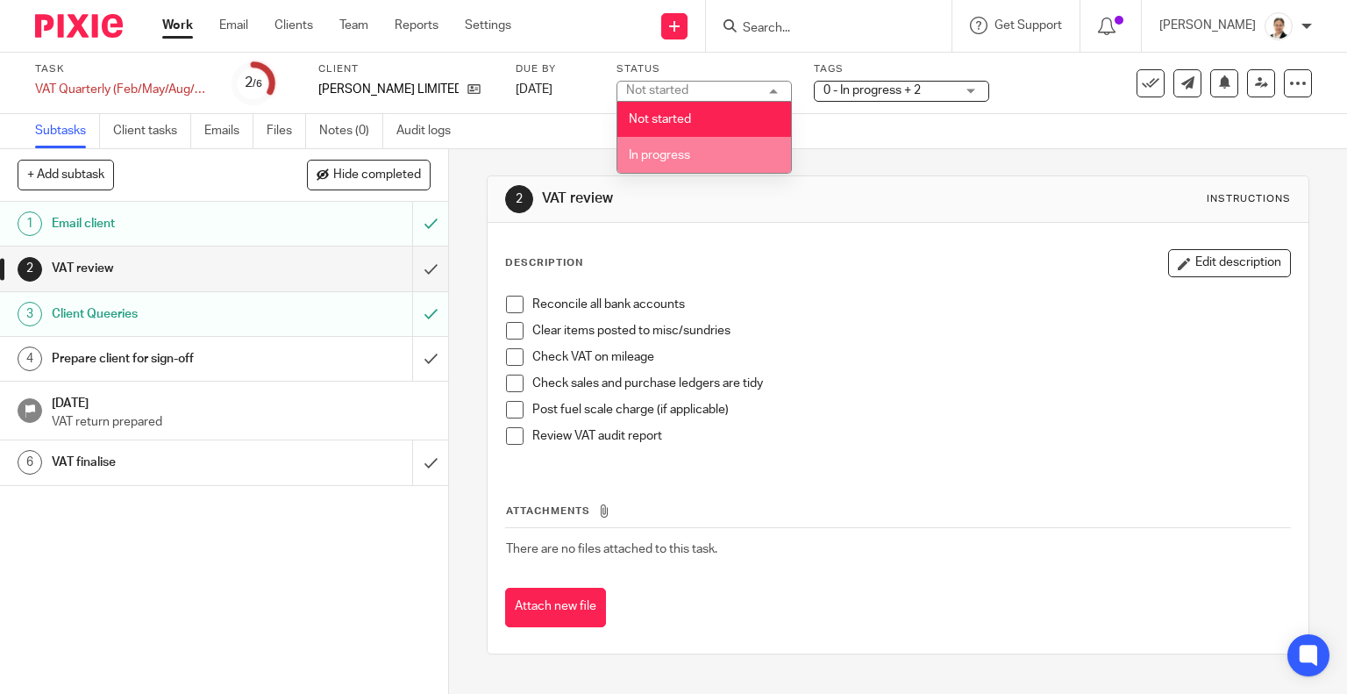
click at [735, 150] on li "In progress" at bounding box center [704, 155] width 174 height 36
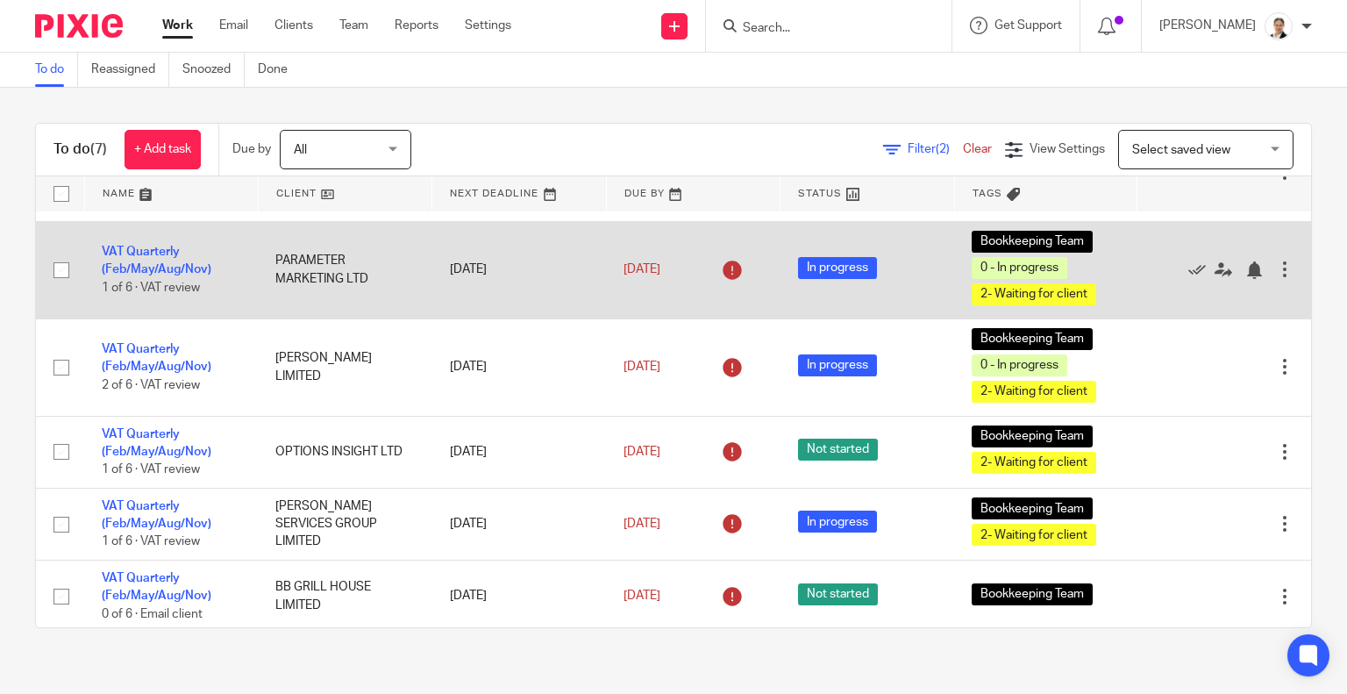
scroll to position [164, 0]
